Goal: Task Accomplishment & Management: Manage account settings

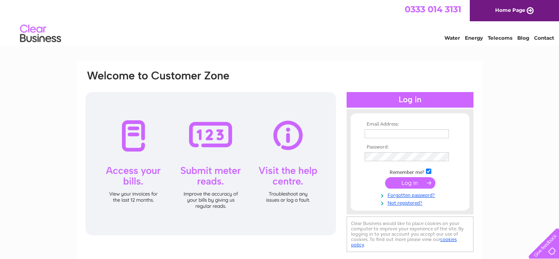
click at [400, 135] on input "text" at bounding box center [407, 133] width 84 height 9
type input "grillpituk@gmail.co.uk"
click at [385, 178] on input "submit" at bounding box center [410, 183] width 50 height 11
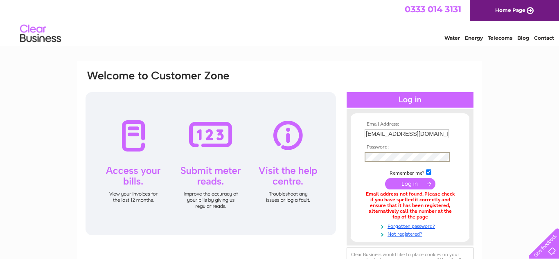
click at [435, 132] on input "grillpituk@gmail.co.uk" at bounding box center [407, 133] width 84 height 9
type input "grillpituk@gmail.com"
click at [385, 178] on input "submit" at bounding box center [410, 183] width 50 height 11
click at [410, 181] on input "submit" at bounding box center [410, 183] width 50 height 11
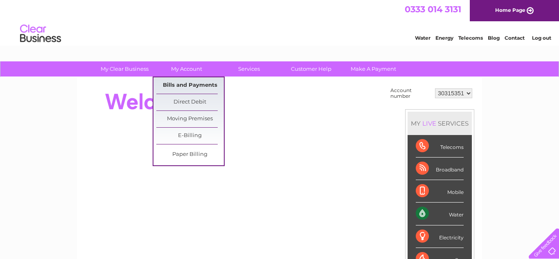
click at [201, 85] on link "Bills and Payments" at bounding box center [190, 85] width 68 height 16
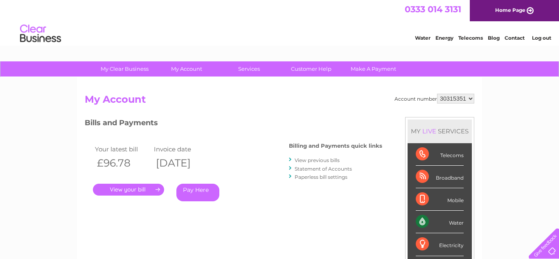
click at [327, 160] on link "View previous bills" at bounding box center [317, 160] width 45 height 6
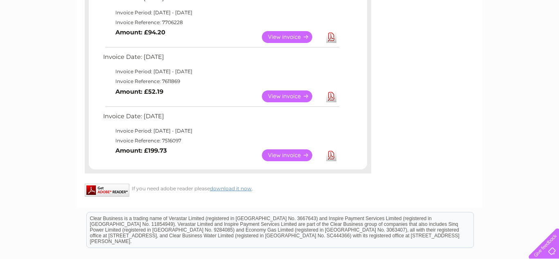
scroll to position [395, 0]
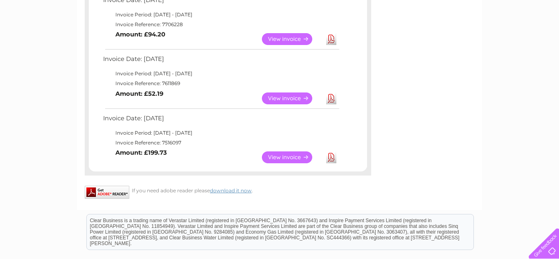
click at [296, 156] on link "View" at bounding box center [292, 157] width 60 height 12
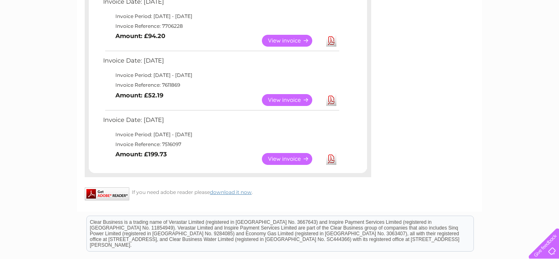
click at [287, 162] on link "View" at bounding box center [292, 159] width 60 height 12
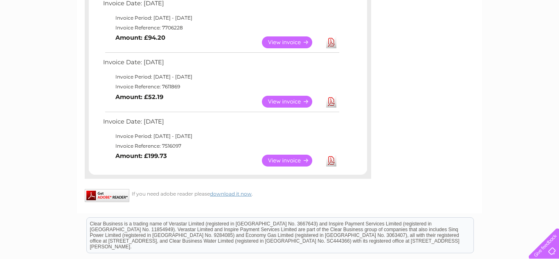
click at [327, 162] on link "Download" at bounding box center [331, 161] width 10 height 12
click at [296, 164] on link "View" at bounding box center [292, 161] width 60 height 12
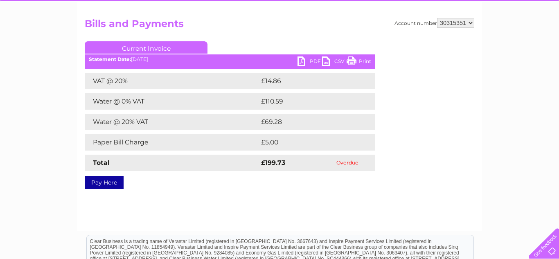
scroll to position [77, 0]
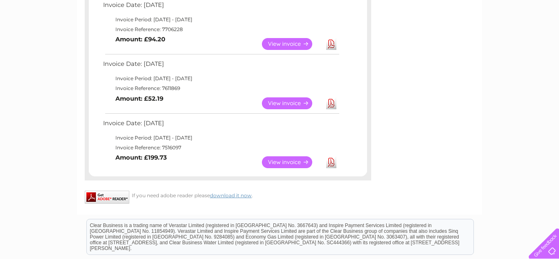
click at [282, 106] on link "View" at bounding box center [292, 103] width 60 height 12
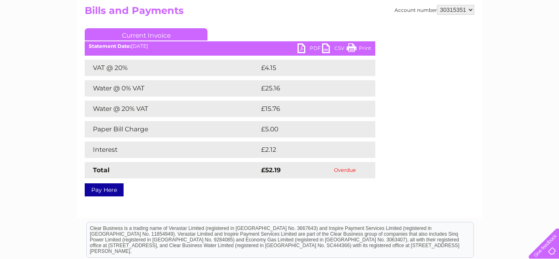
scroll to position [89, 0]
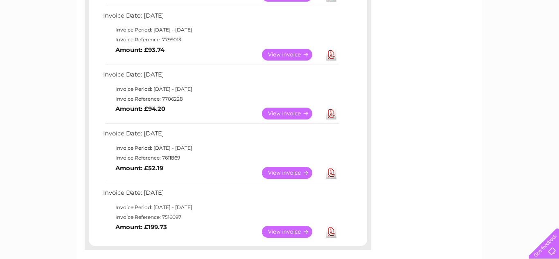
scroll to position [318, 0]
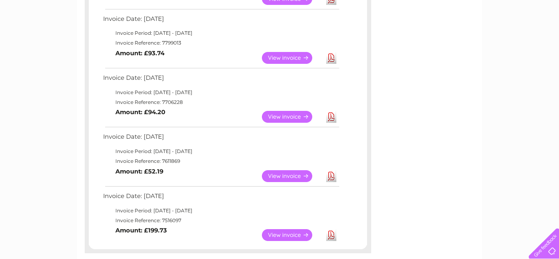
click at [288, 113] on link "View" at bounding box center [292, 117] width 60 height 12
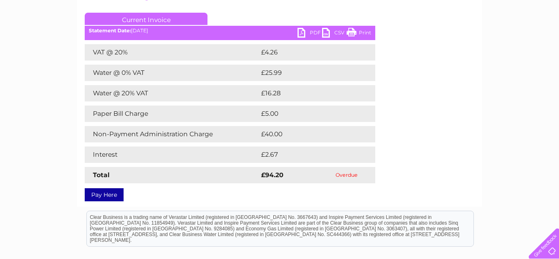
scroll to position [103, 0]
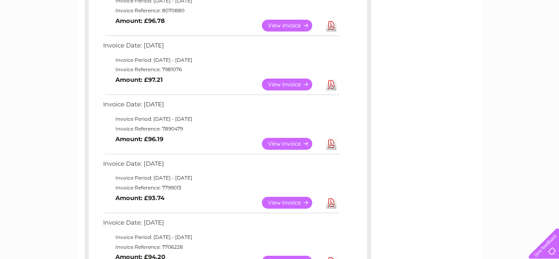
scroll to position [172, 0]
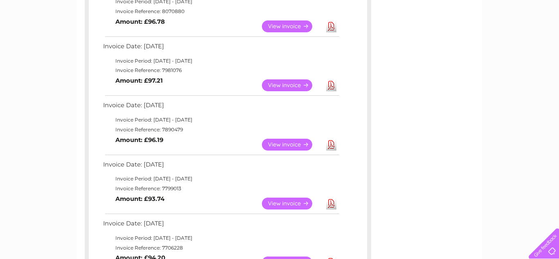
click at [279, 206] on link "View" at bounding box center [292, 204] width 60 height 12
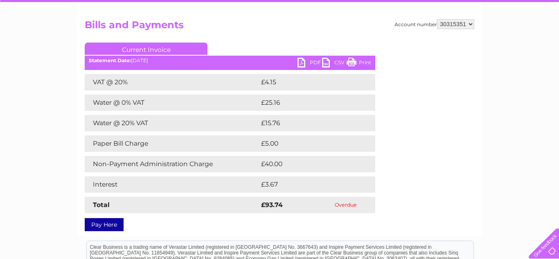
scroll to position [109, 0]
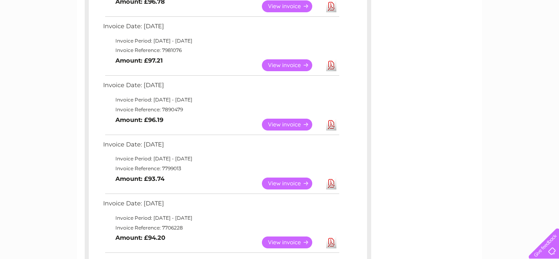
scroll to position [492, 0]
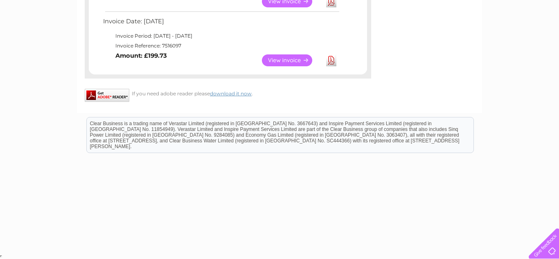
click at [283, 64] on link "View" at bounding box center [292, 60] width 60 height 12
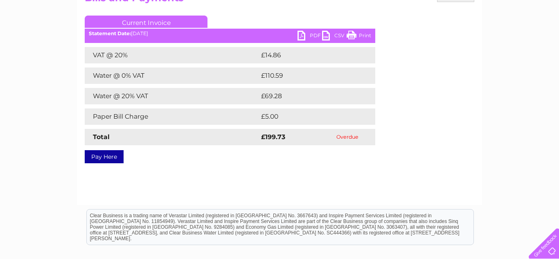
scroll to position [102, 0]
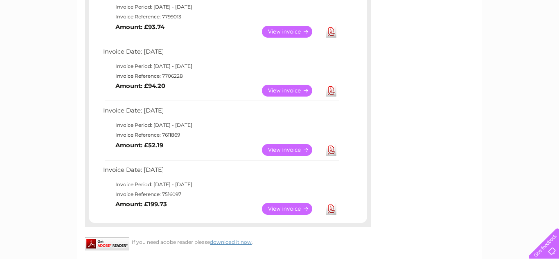
scroll to position [332, 0]
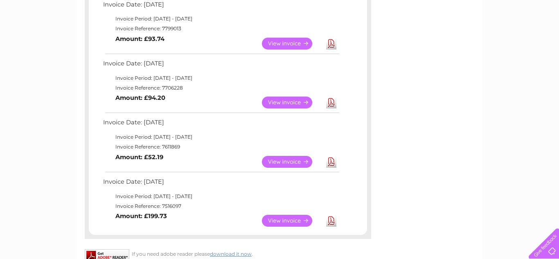
click at [282, 104] on link "View" at bounding box center [292, 103] width 60 height 12
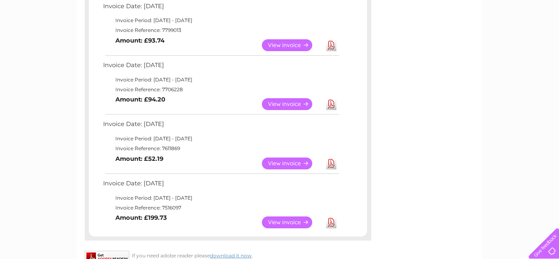
click at [277, 44] on link "View" at bounding box center [292, 45] width 60 height 12
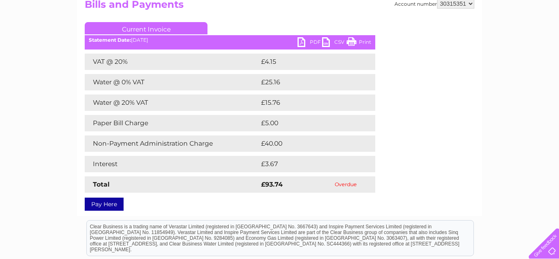
scroll to position [97, 0]
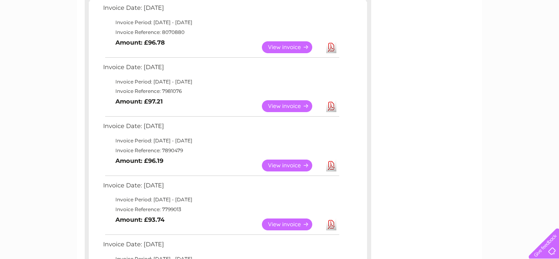
scroll to position [141, 0]
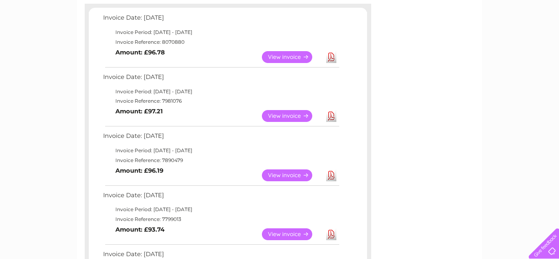
click at [281, 235] on link "View" at bounding box center [292, 234] width 60 height 12
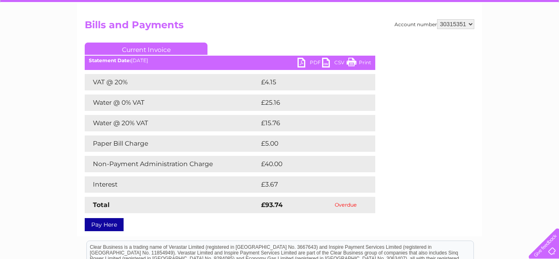
scroll to position [81, 0]
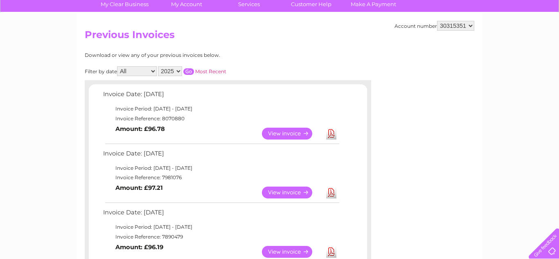
scroll to position [65, 0]
click at [268, 253] on link "View" at bounding box center [292, 252] width 60 height 12
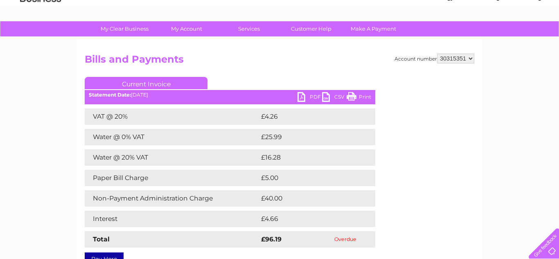
scroll to position [63, 0]
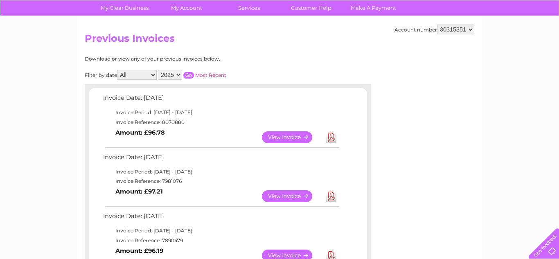
click at [270, 201] on link "View" at bounding box center [292, 196] width 60 height 12
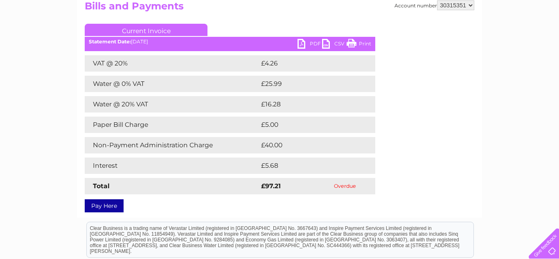
scroll to position [100, 0]
